Goal: Information Seeking & Learning: Learn about a topic

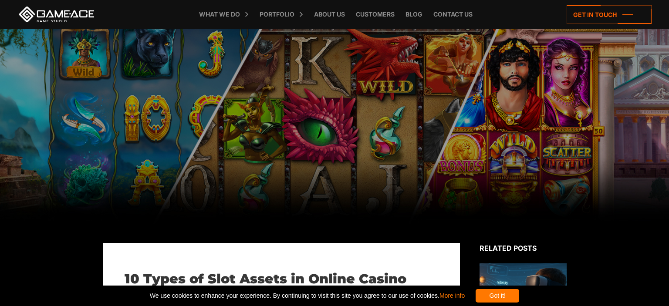
click at [519, 293] on div "Got it!" at bounding box center [497, 295] width 44 height 13
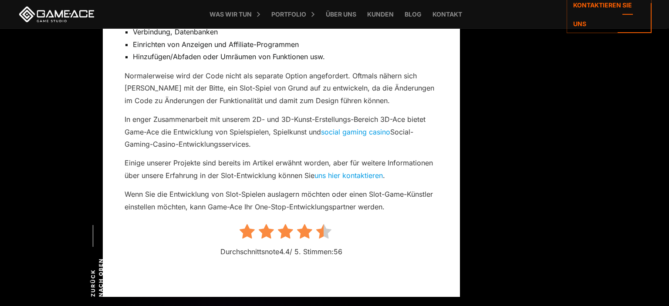
scroll to position [3975, 0]
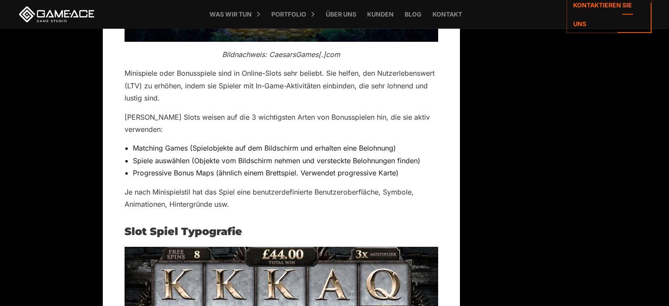
scroll to position [1563, 0]
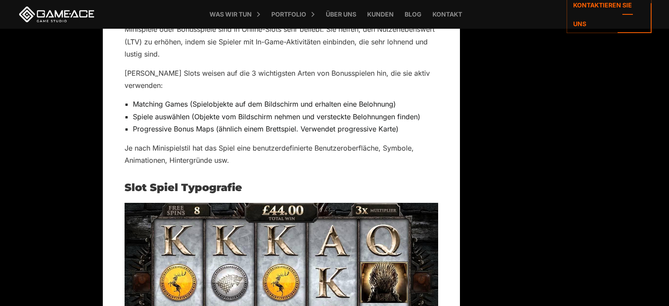
click at [381, 218] on img at bounding box center [280, 288] width 313 height 171
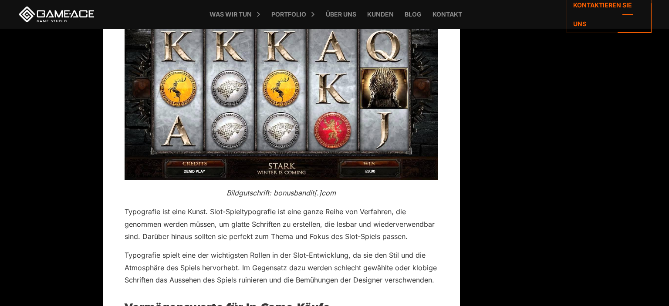
scroll to position [1976, 0]
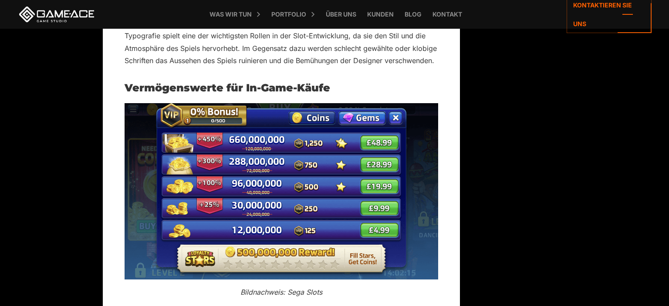
click at [354, 255] on img at bounding box center [280, 191] width 313 height 176
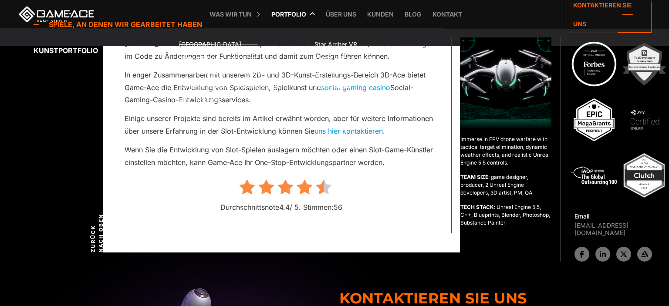
scroll to position [3907, 0]
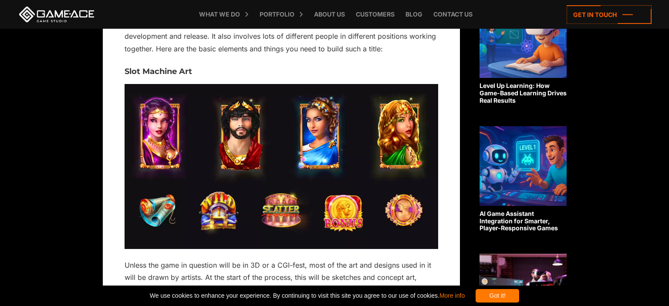
scroll to position [322, 0]
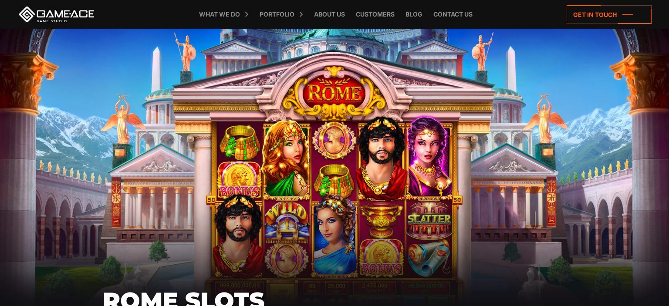
click at [430, 203] on div "Rome Slots" at bounding box center [334, 162] width 669 height 267
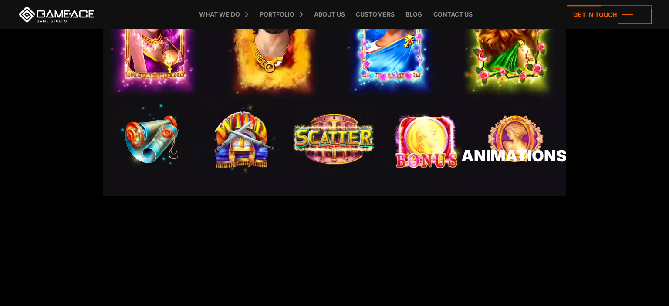
scroll to position [735, 0]
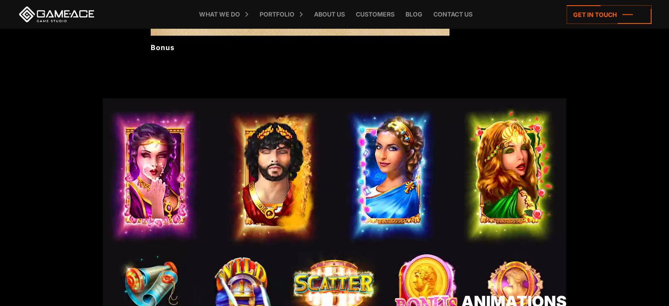
click at [384, 197] on video at bounding box center [334, 220] width 463 height 244
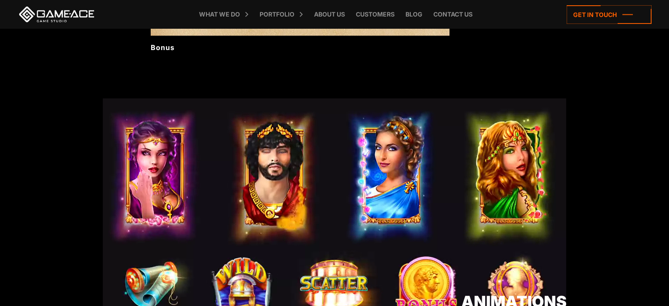
click at [283, 168] on video at bounding box center [334, 220] width 463 height 244
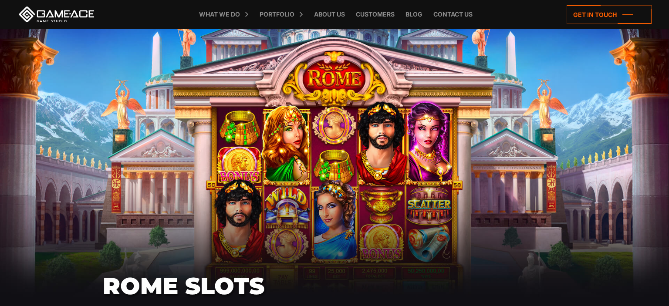
scroll to position [46, 0]
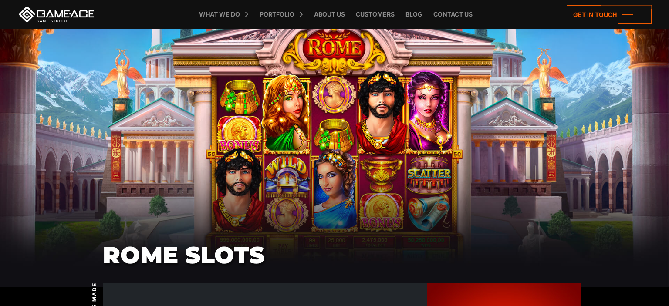
click at [311, 107] on div "Rome Slots" at bounding box center [334, 116] width 669 height 267
